Goal: Task Accomplishment & Management: Manage account settings

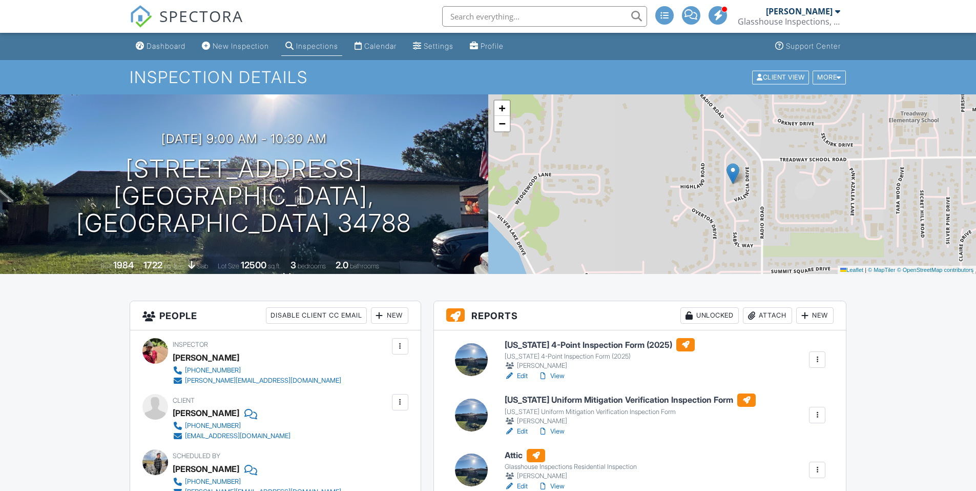
click at [202, 22] on span "SPECTORA" at bounding box center [201, 16] width 84 height 22
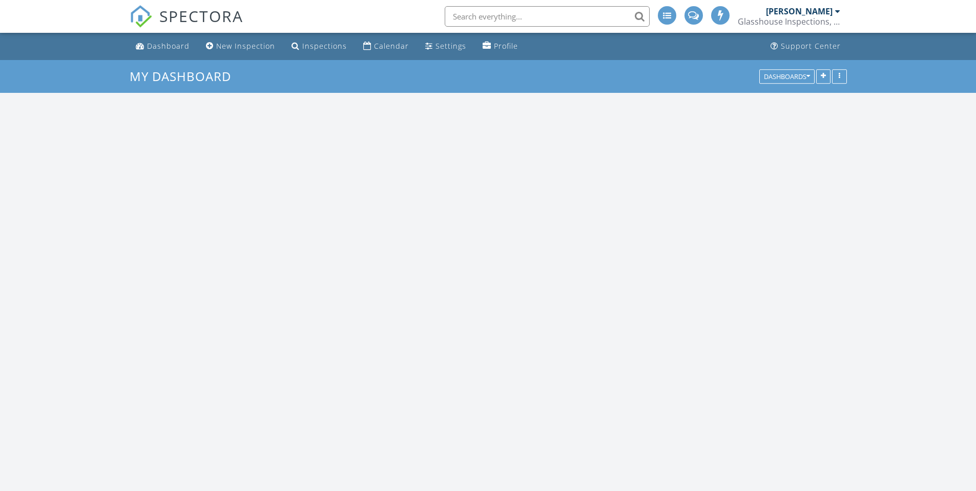
scroll to position [949, 992]
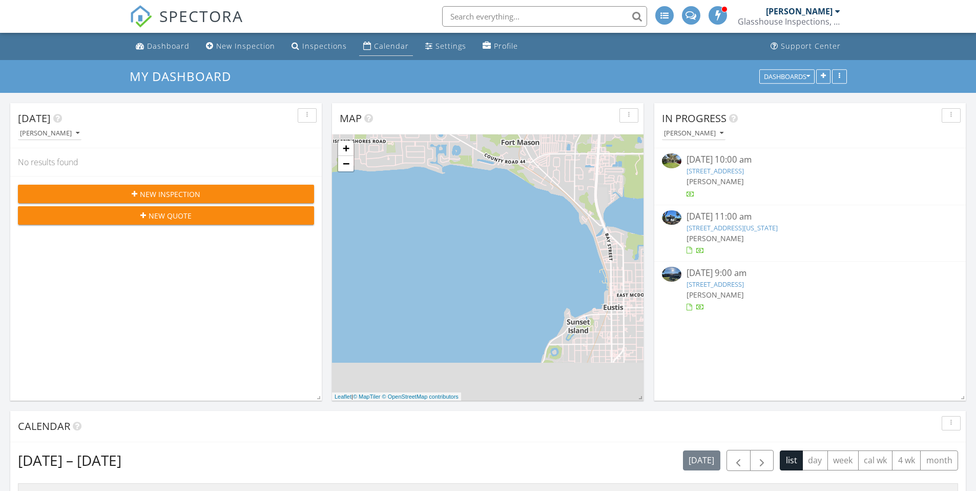
click at [363, 43] on div "Calendar" at bounding box center [367, 46] width 8 height 8
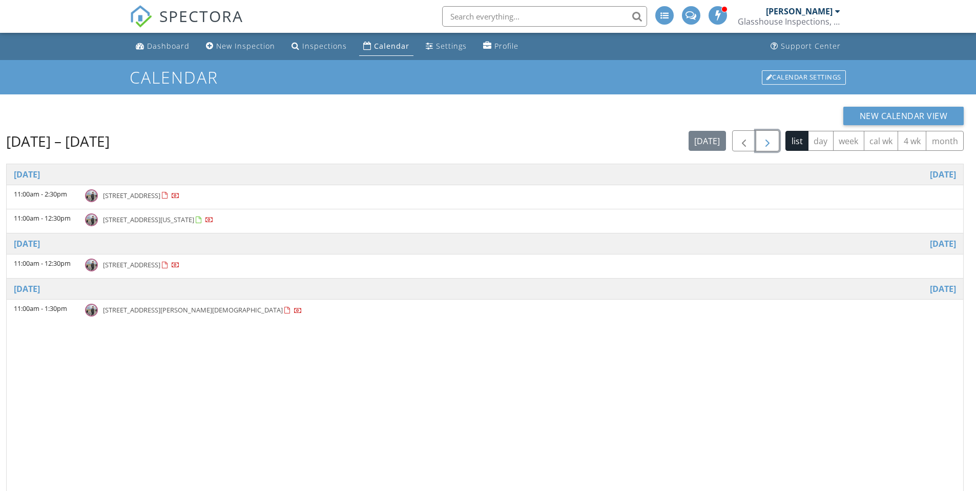
click at [770, 143] on span "button" at bounding box center [768, 141] width 12 height 12
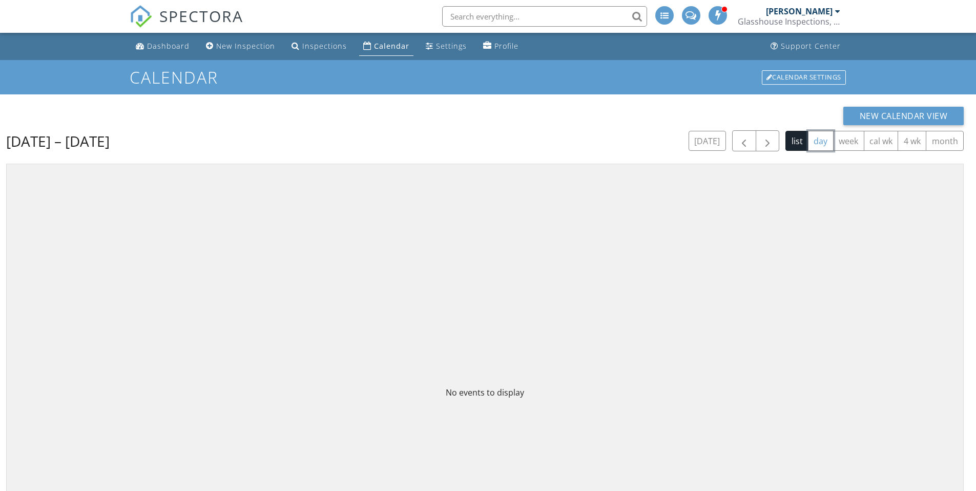
click at [814, 144] on button "day" at bounding box center [821, 141] width 26 height 20
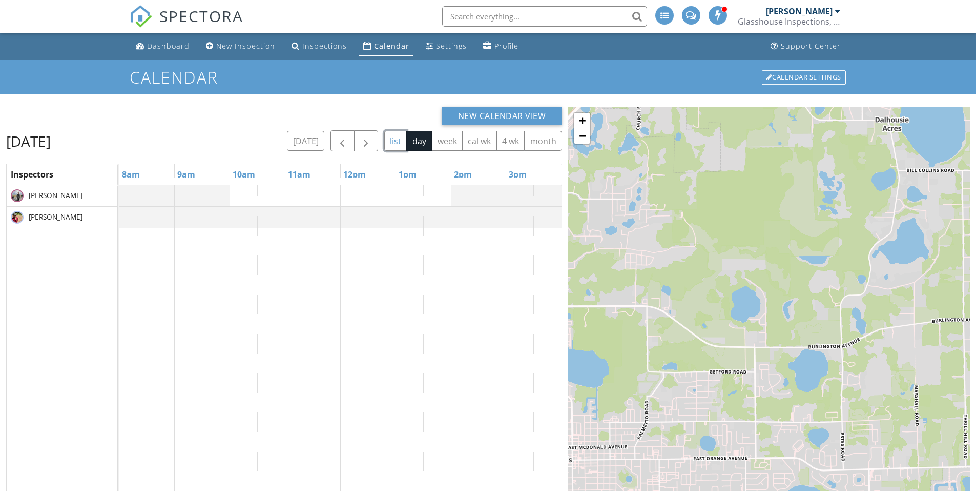
click at [399, 144] on button "list" at bounding box center [395, 141] width 23 height 20
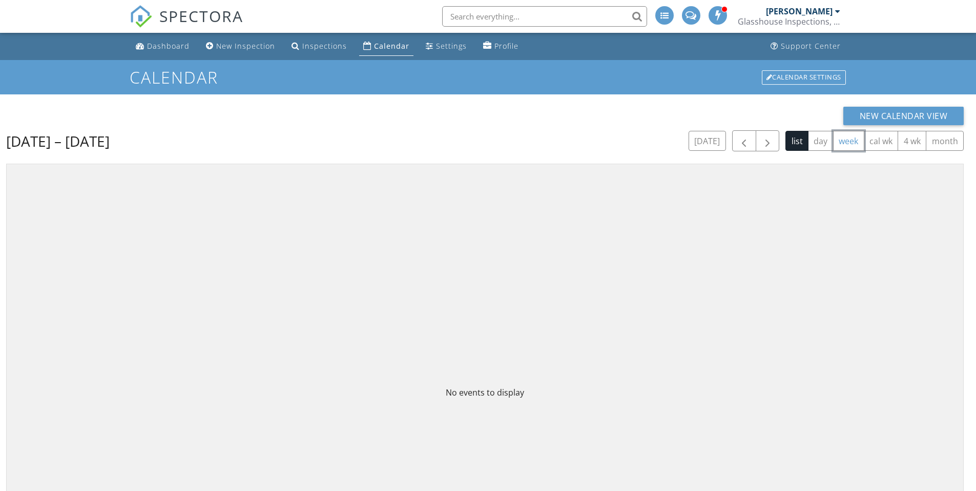
click at [847, 145] on button "week" at bounding box center [848, 141] width 31 height 20
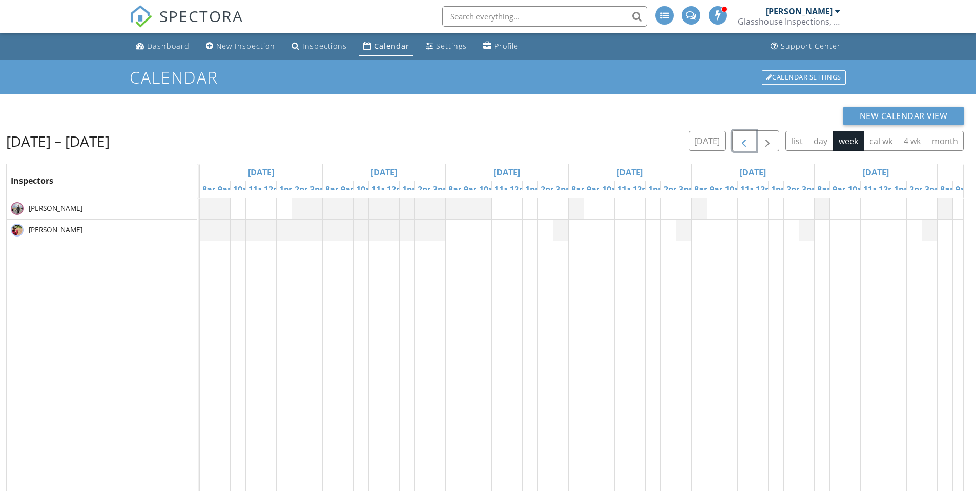
click at [746, 147] on span "button" at bounding box center [744, 141] width 12 height 12
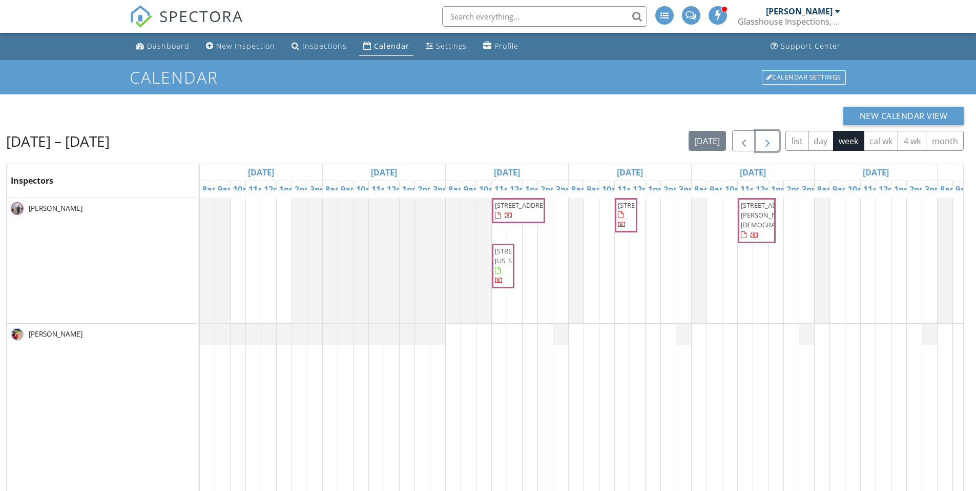
click at [776, 143] on button "button" at bounding box center [768, 140] width 24 height 21
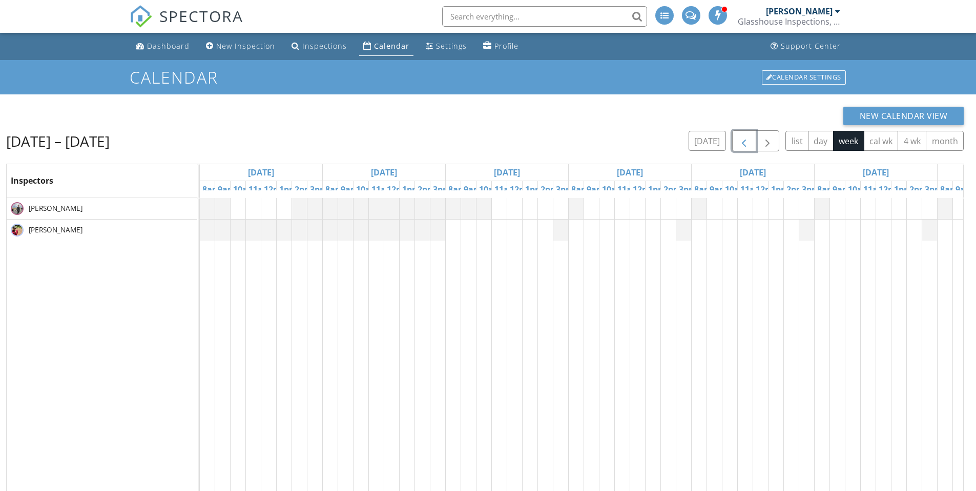
click at [745, 142] on span "button" at bounding box center [744, 141] width 12 height 12
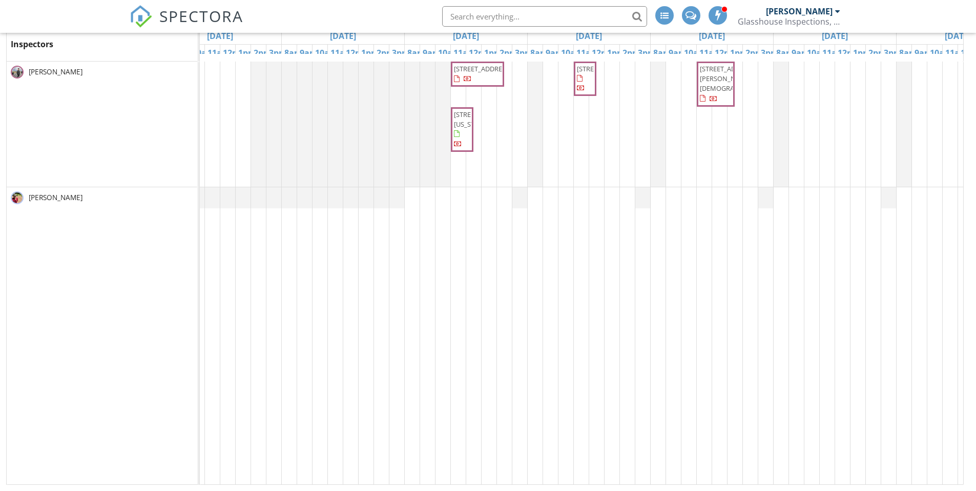
scroll to position [0, 97]
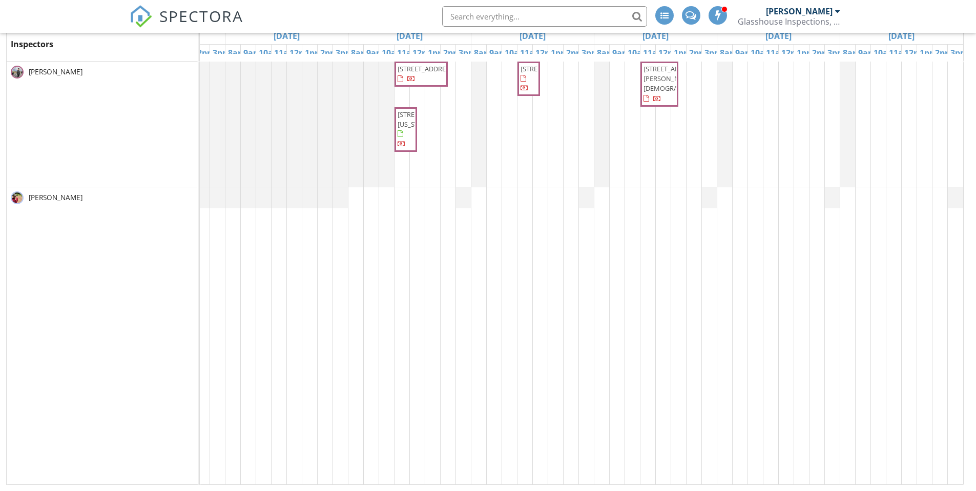
click at [740, 198] on div "[STREET_ADDRESS] [STREET_ADDRESS] [STREET_ADDRESS][PERSON_NAME][DEMOGRAPHIC_DAT…" at bounding box center [533, 273] width 861 height 423
click at [737, 173] on link "Event" at bounding box center [739, 171] width 53 height 16
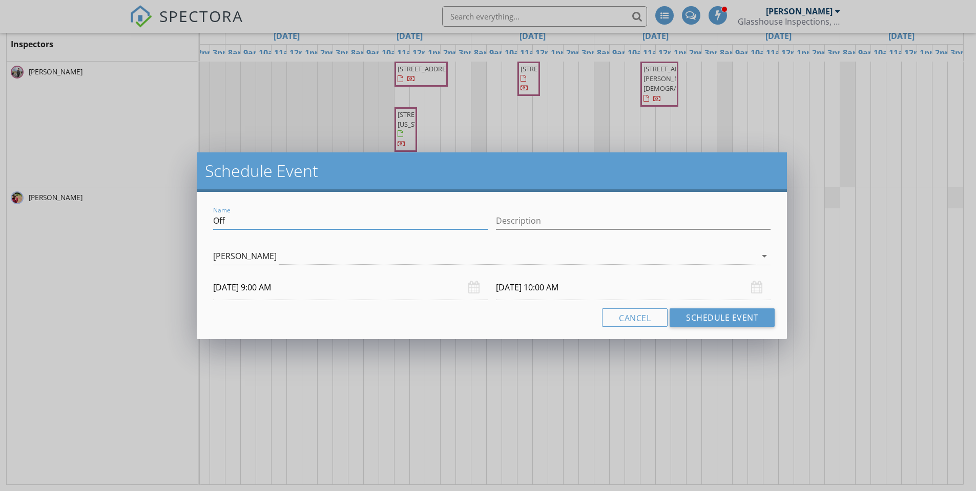
click at [253, 220] on input "Off" at bounding box center [350, 220] width 275 height 17
type input "Off - Wedding Anniversary"
click at [422, 253] on div "[PERSON_NAME]" at bounding box center [484, 256] width 543 height 17
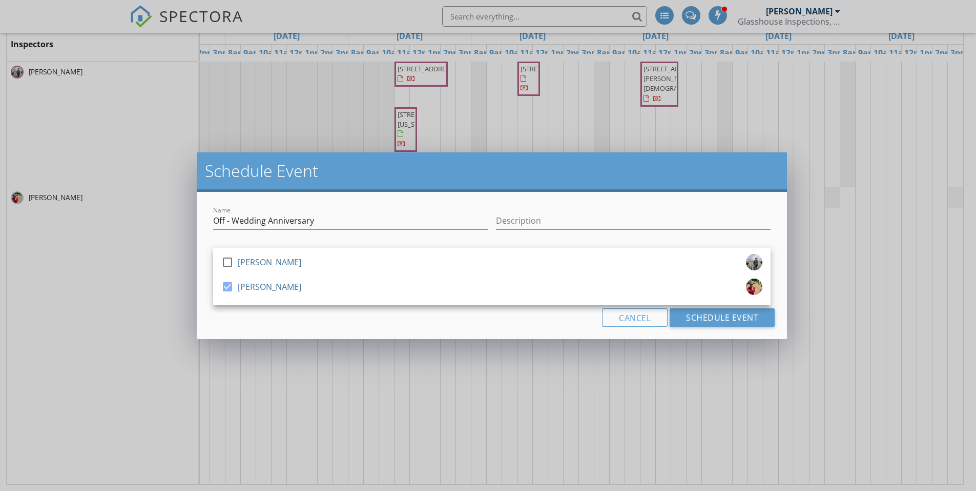
click at [303, 319] on div "Cancel Schedule Event" at bounding box center [492, 317] width 566 height 18
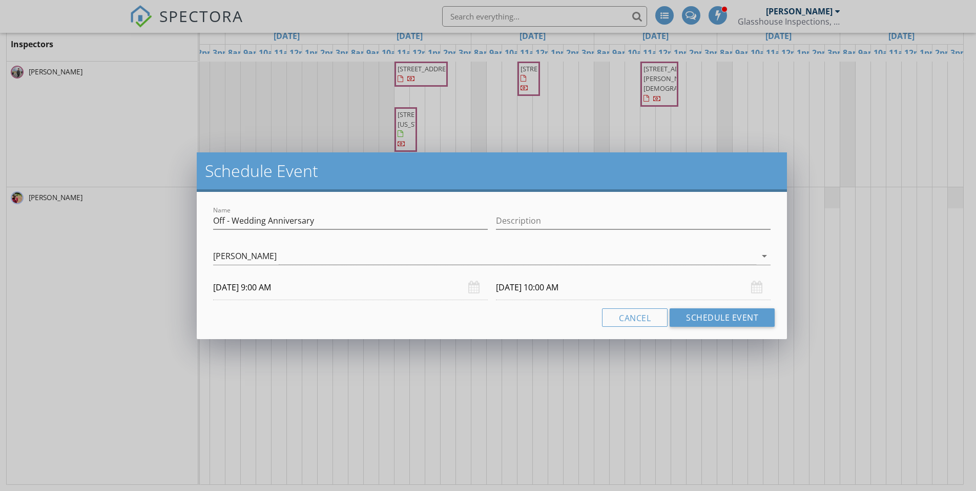
click at [515, 287] on input "[DATE] 10:00 AM" at bounding box center [633, 287] width 275 height 25
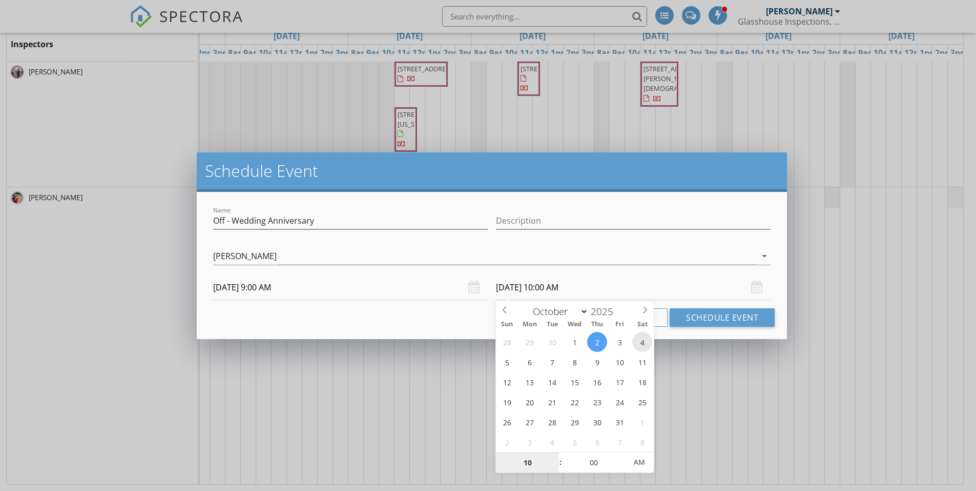
type input "[DATE] 10:00 AM"
click at [715, 319] on button "Schedule Event" at bounding box center [722, 317] width 105 height 18
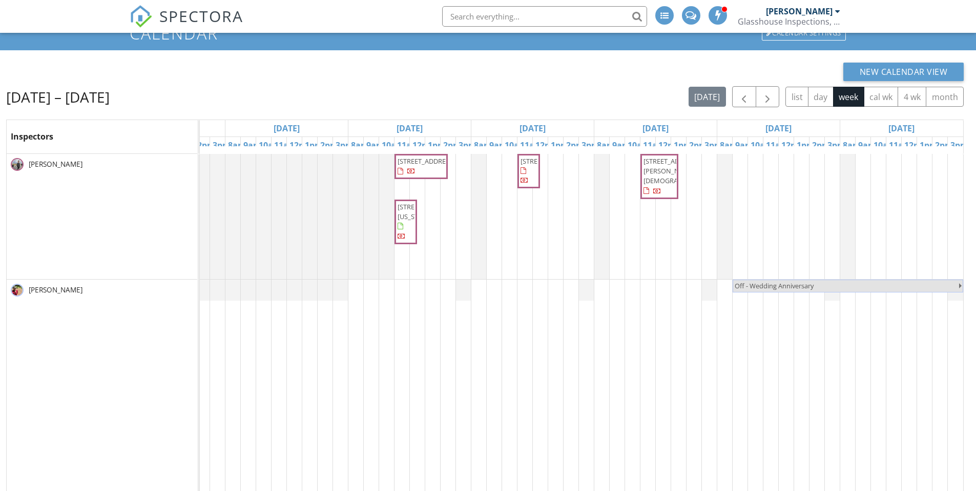
scroll to position [0, 0]
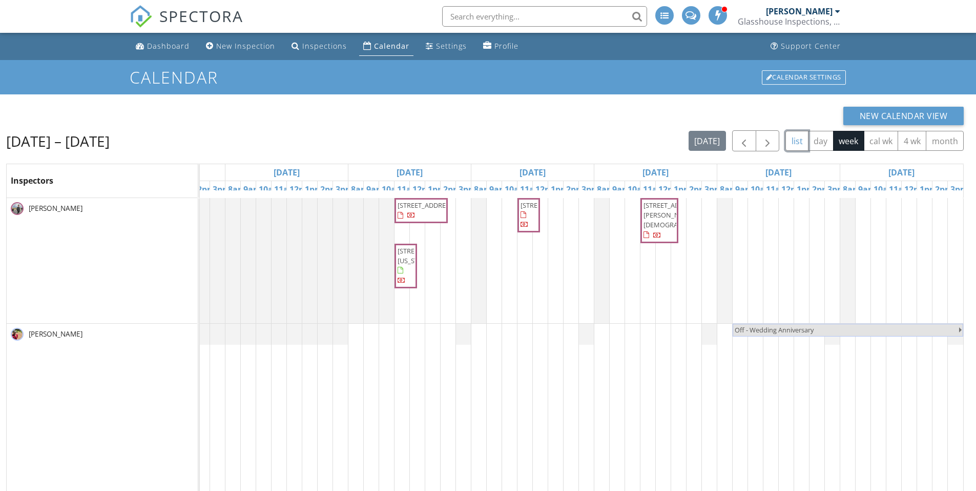
drag, startPoint x: 796, startPoint y: 138, endPoint x: 780, endPoint y: 140, distance: 16.5
click at [796, 139] on button "list" at bounding box center [797, 141] width 23 height 20
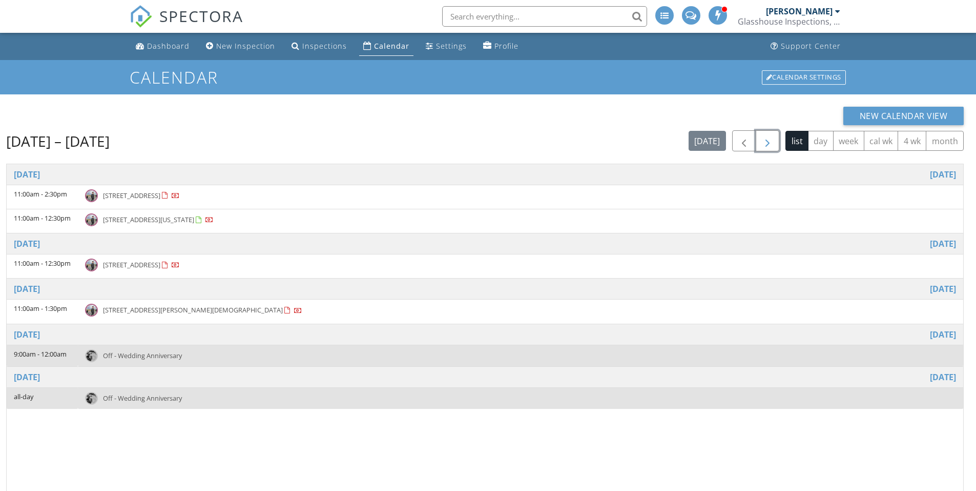
click at [763, 145] on span "button" at bounding box center [768, 141] width 12 height 12
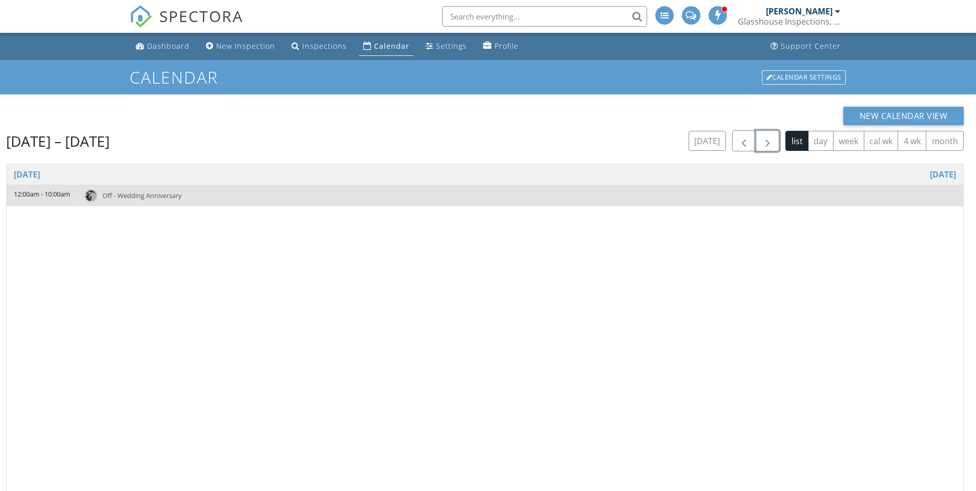
click at [763, 145] on span "button" at bounding box center [768, 141] width 12 height 12
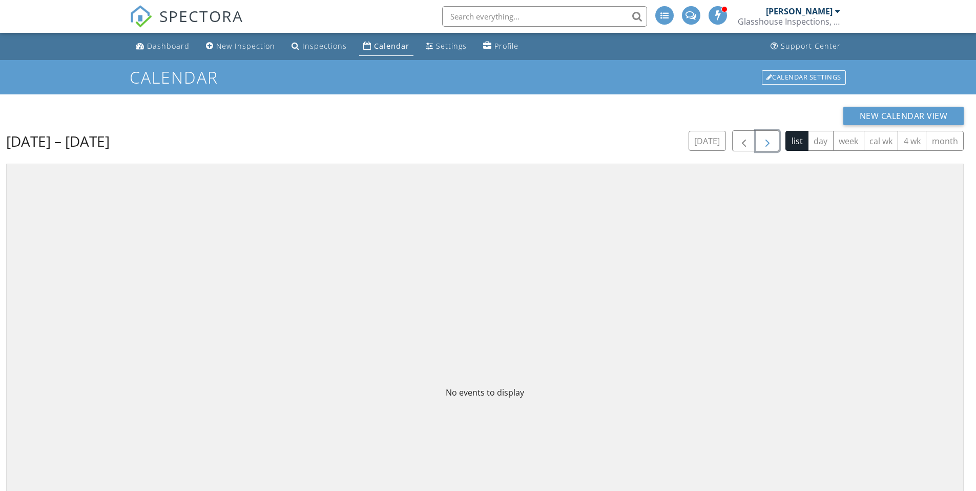
click at [763, 145] on span "button" at bounding box center [768, 141] width 12 height 12
click at [854, 141] on button "week" at bounding box center [848, 141] width 31 height 20
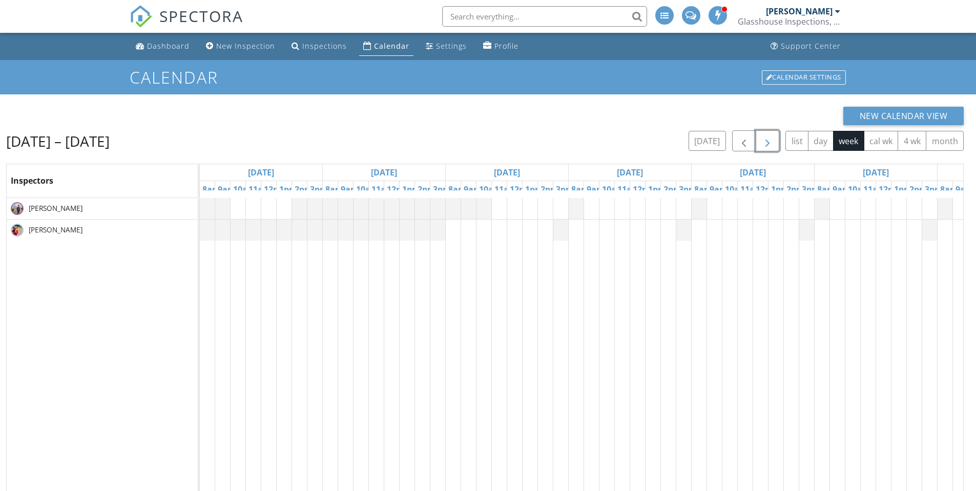
click at [767, 145] on span "button" at bounding box center [768, 141] width 12 height 12
click at [767, 143] on span "button" at bounding box center [768, 141] width 12 height 12
click at [767, 142] on span "button" at bounding box center [768, 141] width 12 height 12
click at [575, 230] on div at bounding box center [630, 409] width 861 height 423
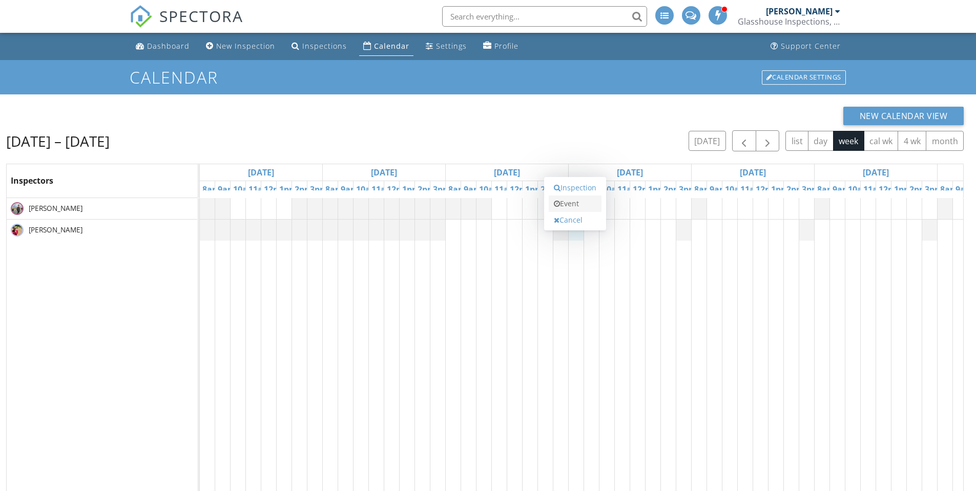
click at [577, 203] on link "Event" at bounding box center [575, 203] width 53 height 16
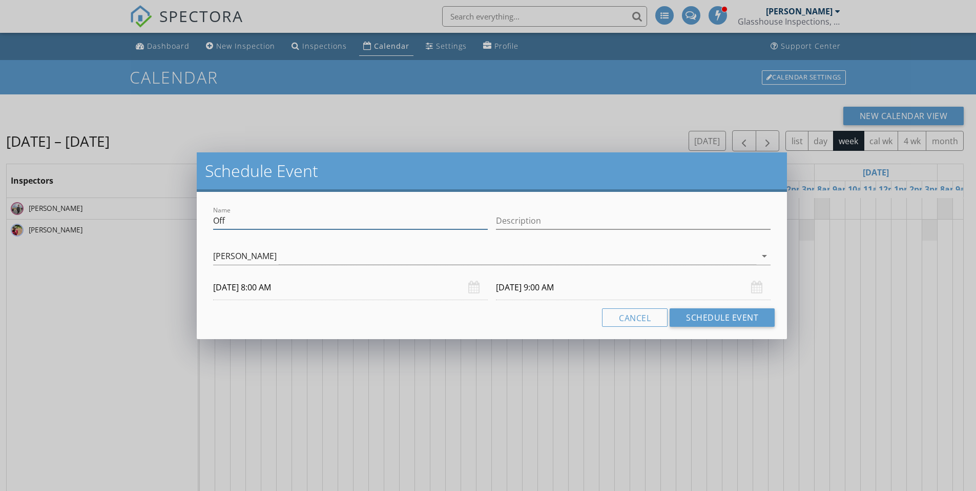
click at [299, 220] on input "Off" at bounding box center [350, 220] width 275 height 17
type input "Off - USA vs Uruguay in [GEOGRAPHIC_DATA]"
click at [399, 321] on div "Cancel Schedule Event" at bounding box center [492, 317] width 566 height 18
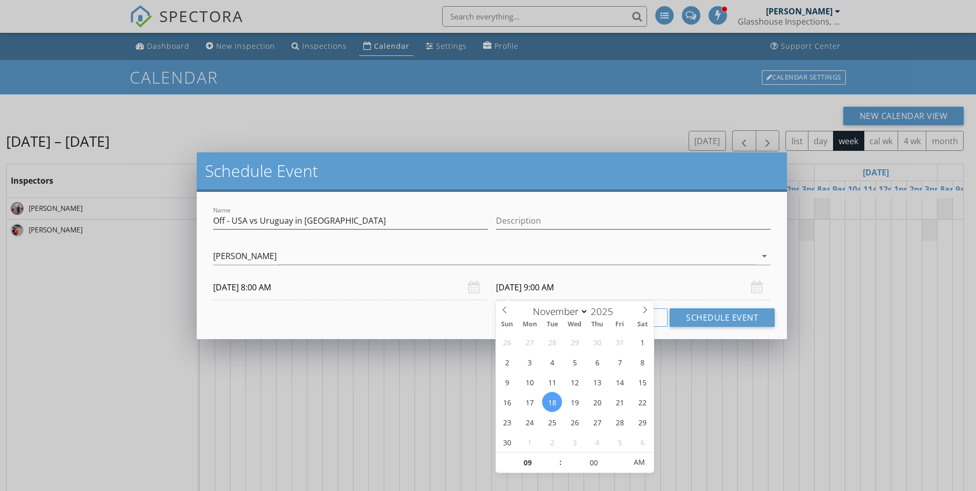
click at [559, 290] on input "[DATE] 9:00 AM" at bounding box center [633, 287] width 275 height 25
type input "[DATE] 9:00 PM"
click at [642, 462] on span "AM" at bounding box center [639, 462] width 28 height 21
click at [713, 316] on button "Schedule Event" at bounding box center [722, 317] width 105 height 18
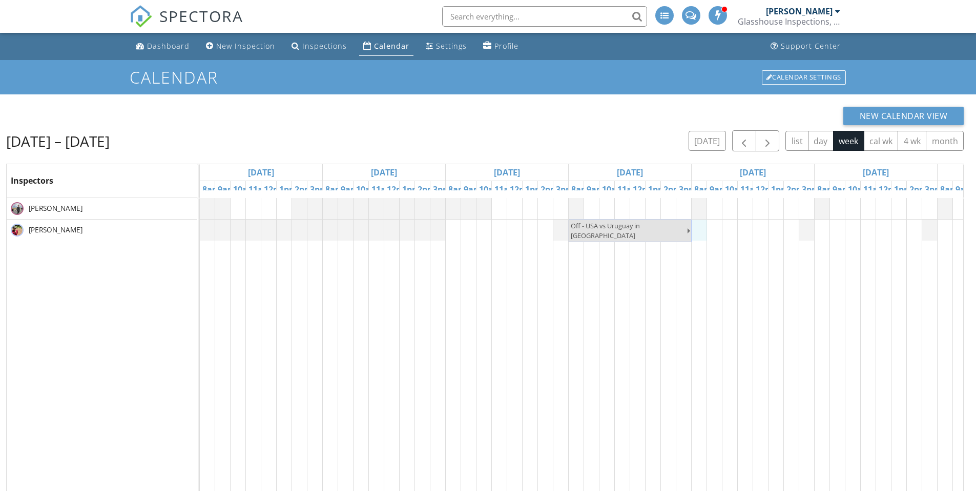
click at [696, 227] on div "Off - USA vs Uruguay in [GEOGRAPHIC_DATA]" at bounding box center [630, 409] width 861 height 423
click at [695, 203] on link "Event" at bounding box center [698, 200] width 53 height 16
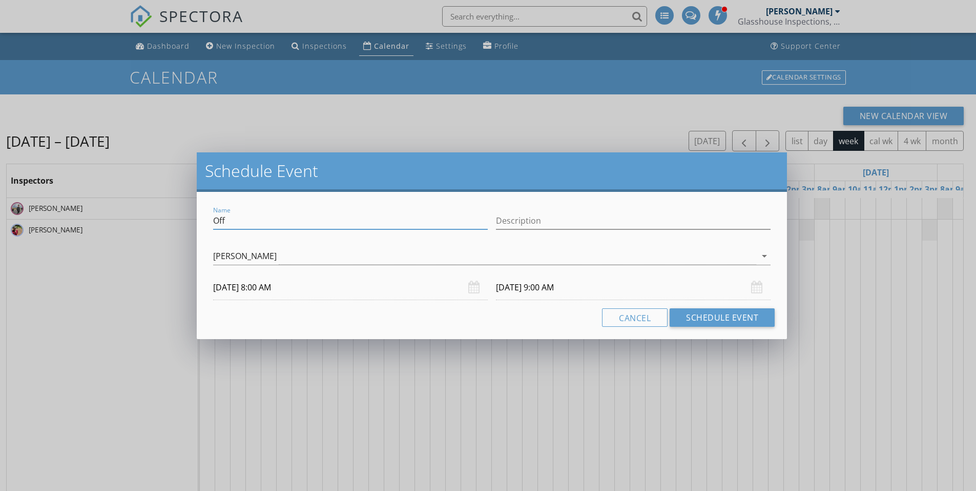
click at [244, 218] on input "Off" at bounding box center [350, 220] width 275 height 17
type input "O"
type input "Nothing too early lol"
click at [445, 320] on div "Cancel Schedule Event" at bounding box center [492, 317] width 566 height 18
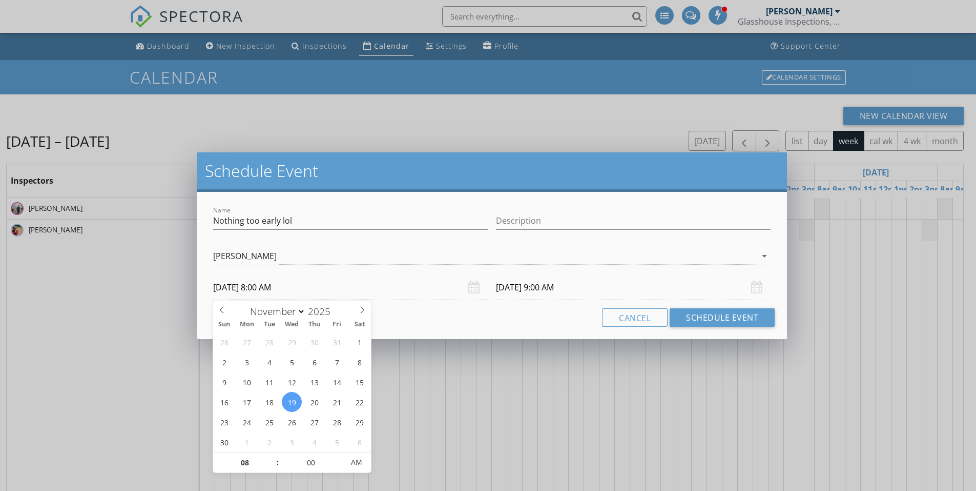
click at [267, 287] on input "[DATE] 8:00 AM" at bounding box center [350, 287] width 275 height 25
type input "07"
type input "[DATE] 7:00 AM"
click at [273, 466] on span at bounding box center [272, 467] width 7 height 10
type input "[DATE] 8:00 AM"
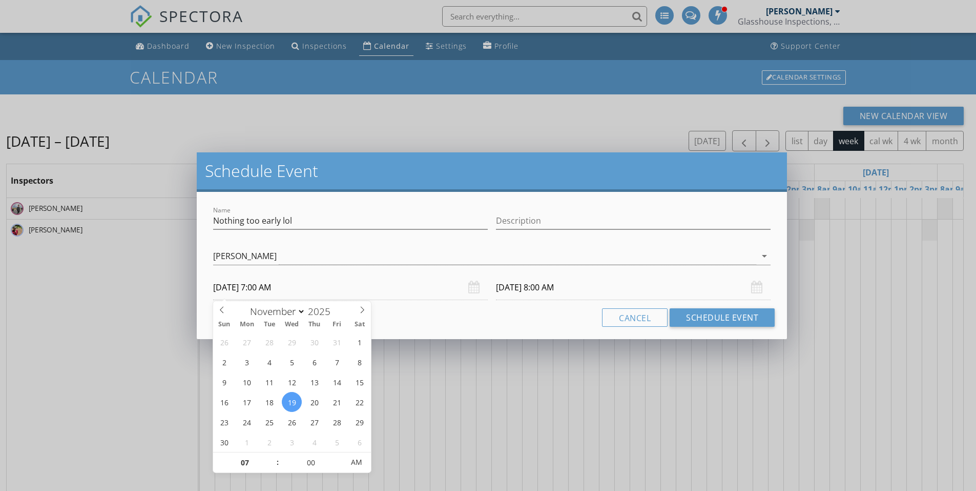
click at [549, 285] on input "[DATE] 8:00 AM" at bounding box center [633, 287] width 275 height 25
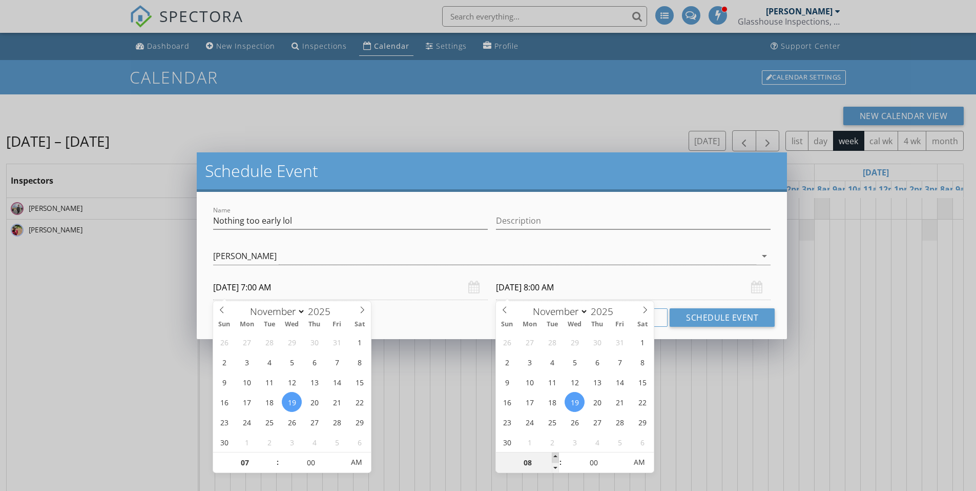
type input "09"
type input "[DATE] 9:00 AM"
click at [557, 457] on span at bounding box center [555, 457] width 7 height 10
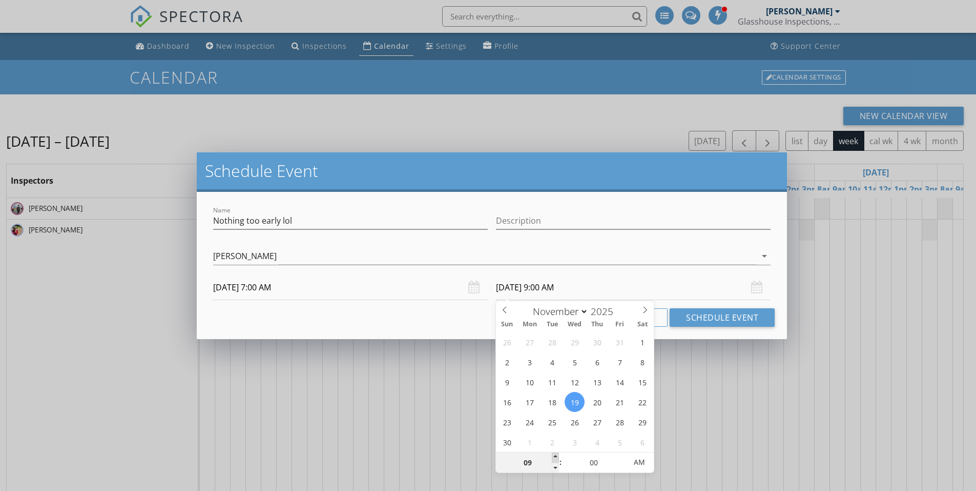
type input "10"
type input "[DATE] 10:00 AM"
click at [556, 456] on span at bounding box center [555, 457] width 7 height 10
click at [719, 315] on button "Schedule Event" at bounding box center [722, 317] width 105 height 18
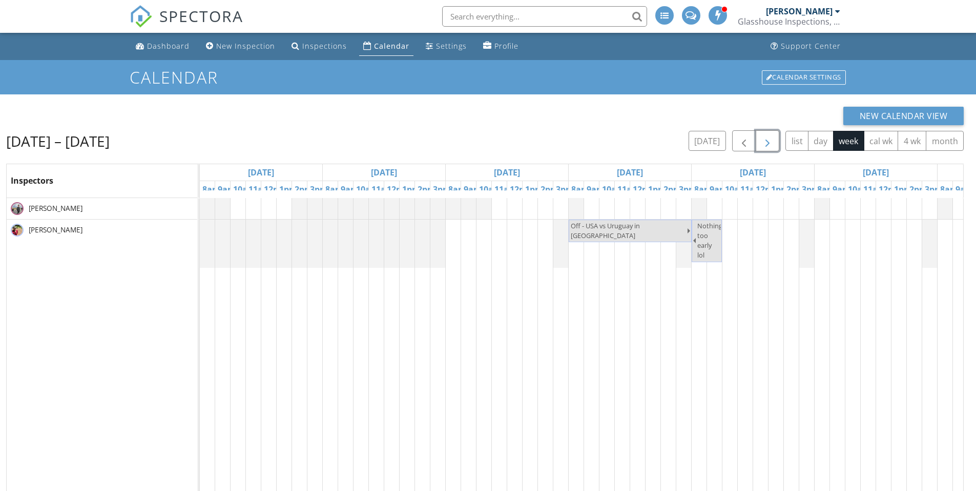
click at [766, 140] on span "button" at bounding box center [768, 141] width 12 height 12
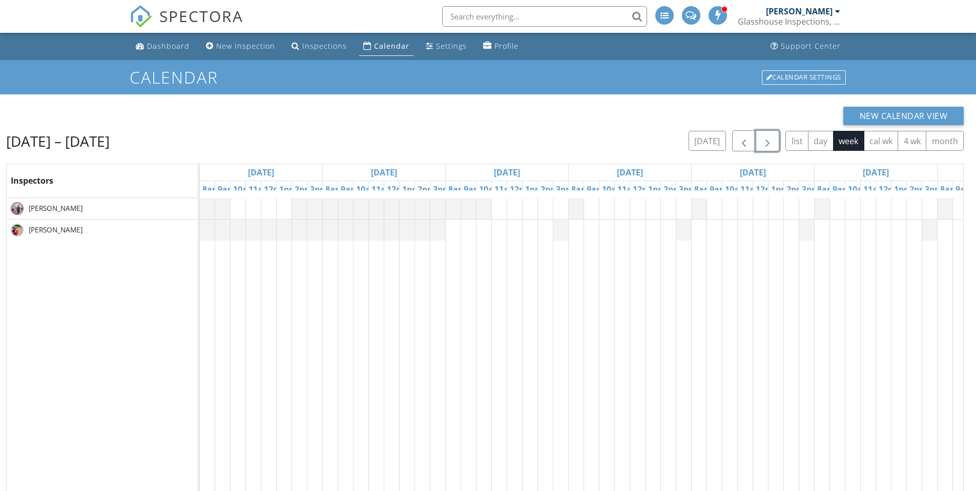
click at [766, 140] on span "button" at bounding box center [768, 141] width 12 height 12
click at [741, 140] on span "button" at bounding box center [744, 141] width 12 height 12
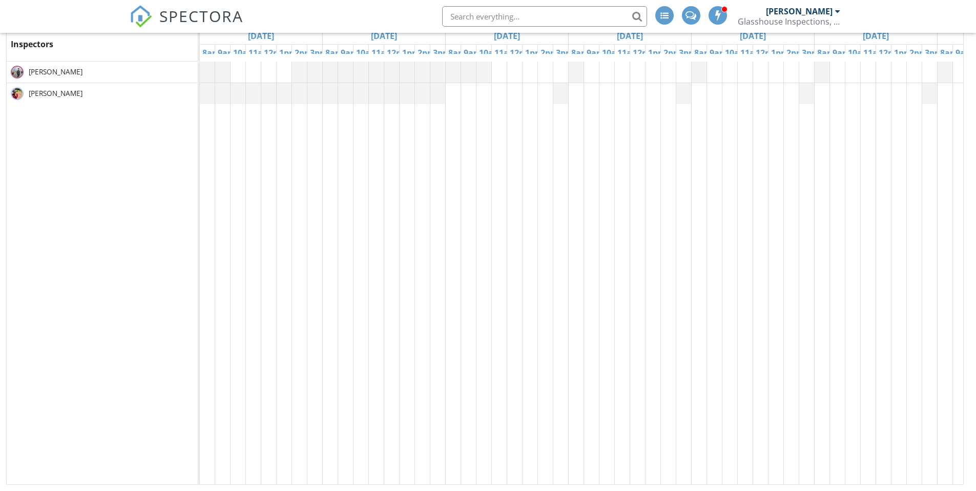
scroll to position [0, 97]
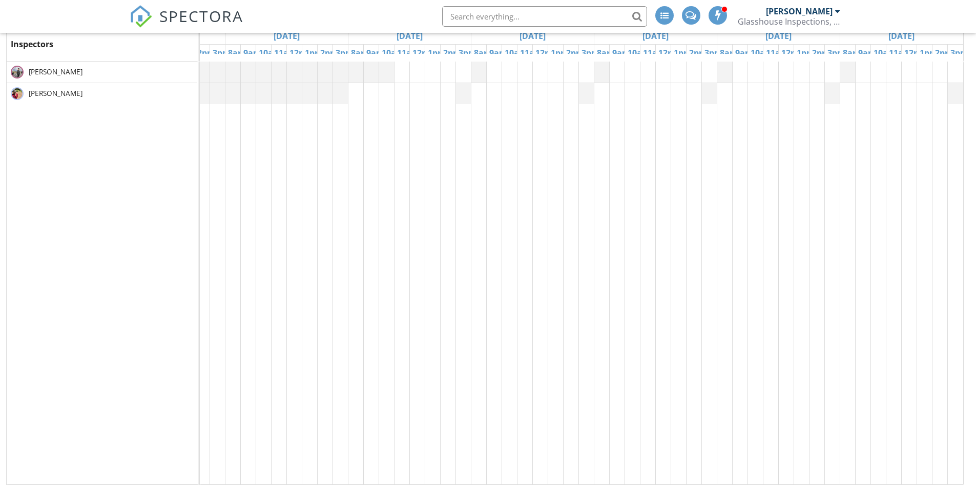
click at [860, 91] on div at bounding box center [533, 273] width 861 height 423
click at [871, 66] on link "Event" at bounding box center [862, 64] width 53 height 16
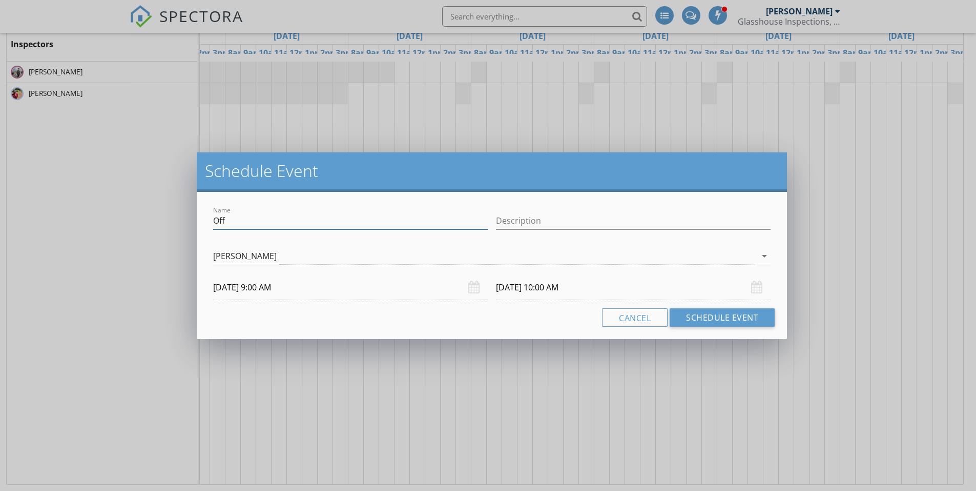
click at [333, 221] on input "Off" at bounding box center [350, 220] width 275 height 17
click at [246, 220] on input "Off USA v [GEOGRAPHIC_DATA]" at bounding box center [350, 220] width 275 height 17
click at [232, 221] on input "Off USA v [GEOGRAPHIC_DATA]" at bounding box center [350, 220] width 275 height 17
click at [380, 220] on input "Off USWT, [GEOGRAPHIC_DATA] v [GEOGRAPHIC_DATA]" at bounding box center [350, 220] width 275 height 17
type input "Off USWT, [GEOGRAPHIC_DATA] v [GEOGRAPHIC_DATA] in [GEOGRAPHIC_DATA]"
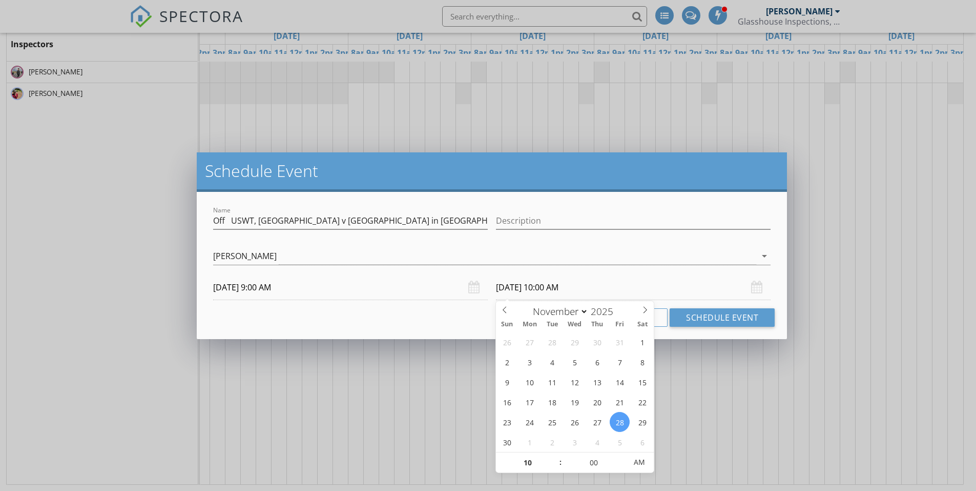
click at [560, 293] on input "[DATE] 10:00 AM" at bounding box center [633, 287] width 275 height 25
type input "[DATE] 10:00 PM"
click at [633, 463] on span "AM" at bounding box center [639, 462] width 28 height 21
click at [702, 315] on button "Schedule Event" at bounding box center [722, 317] width 105 height 18
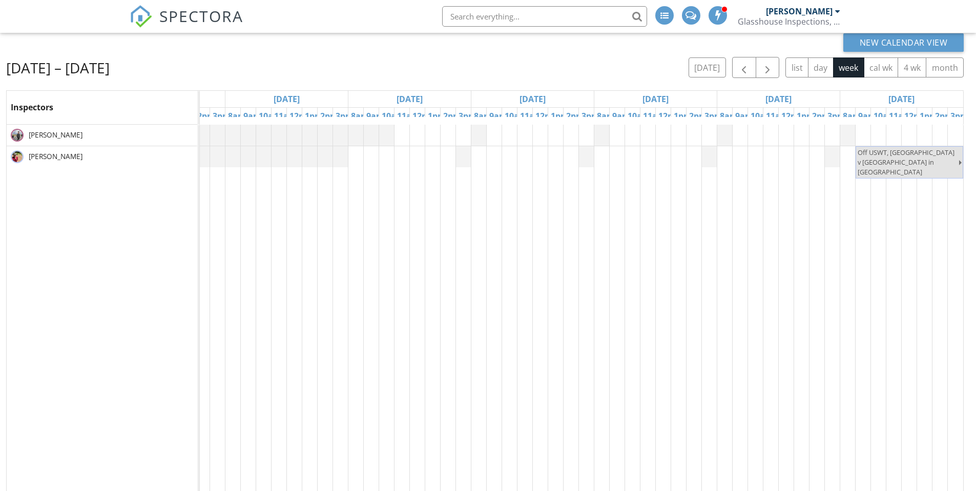
scroll to position [0, 0]
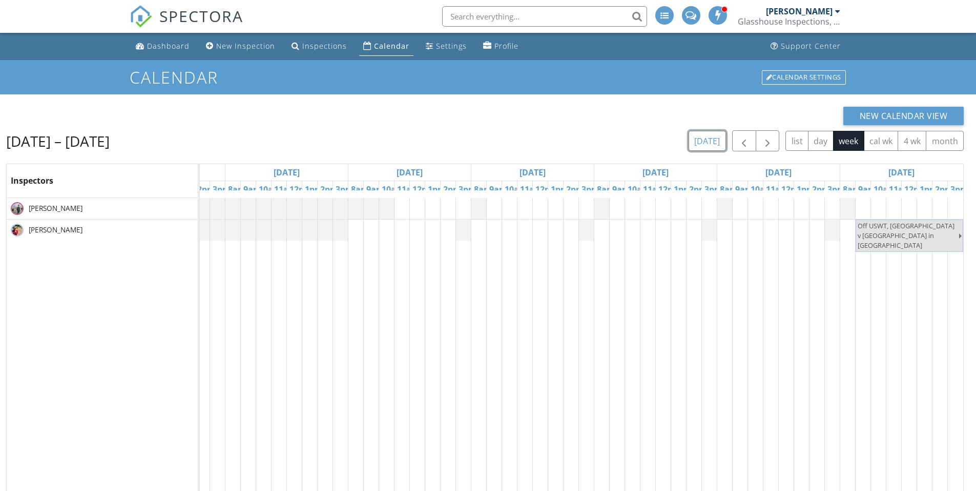
click at [711, 145] on button "[DATE]" at bounding box center [707, 141] width 37 height 20
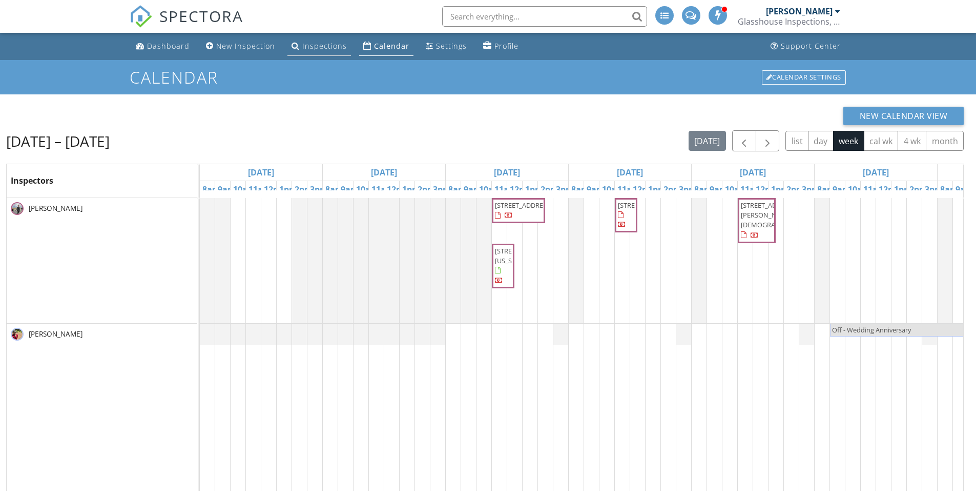
click at [314, 44] on div "Inspections" at bounding box center [324, 46] width 45 height 10
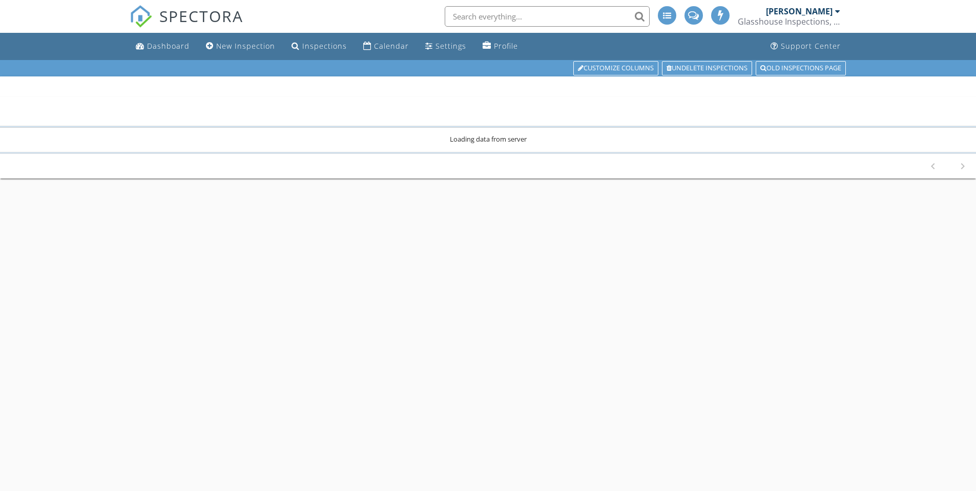
click at [190, 9] on span "SPECTORA" at bounding box center [201, 16] width 84 height 22
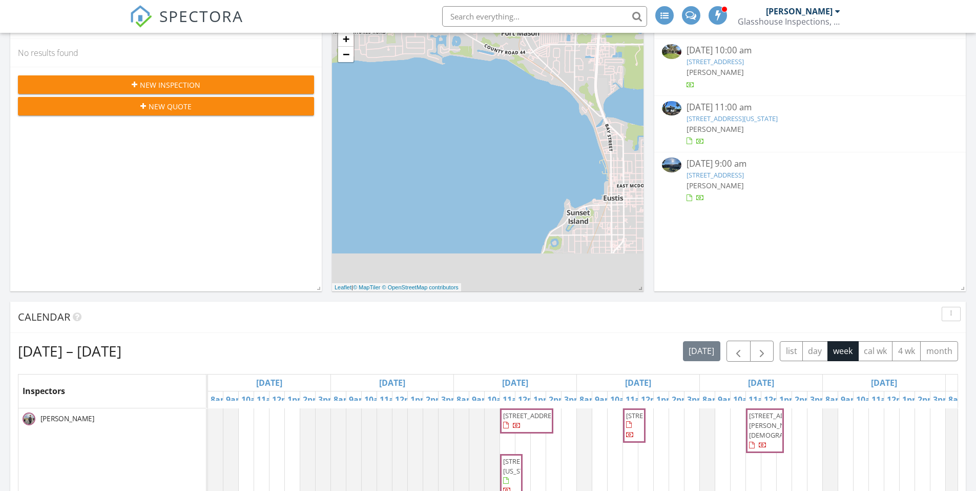
scroll to position [359, 0]
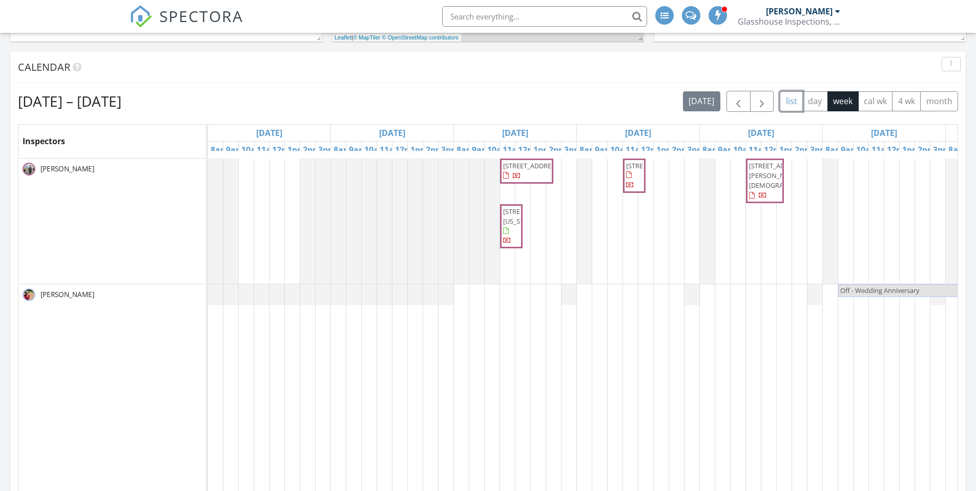
click at [791, 105] on button "list" at bounding box center [791, 101] width 23 height 20
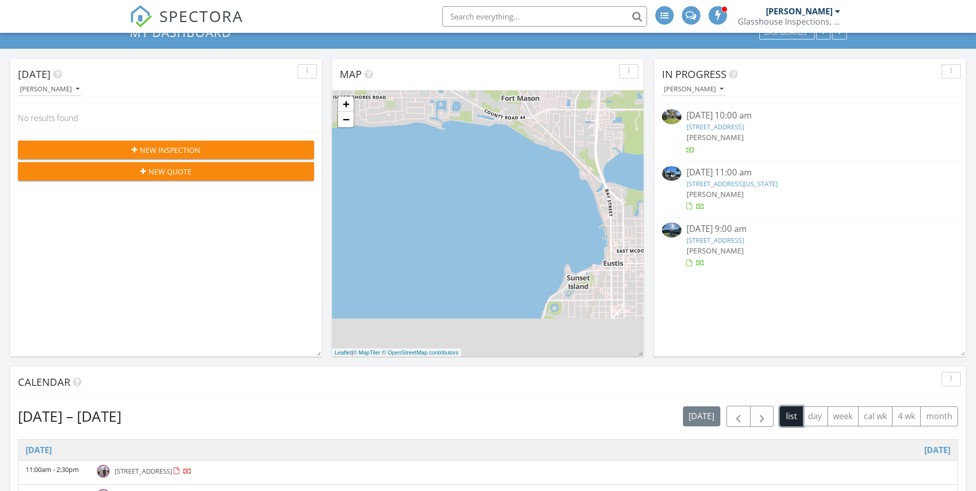
scroll to position [0, 0]
